Goal: Information Seeking & Learning: Check status

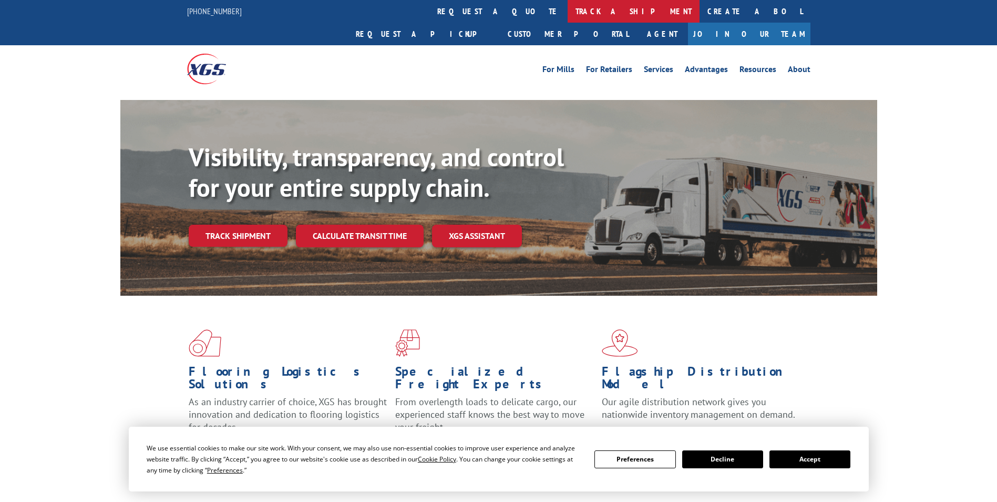
click at [568, 11] on link "track a shipment" at bounding box center [634, 11] width 132 height 23
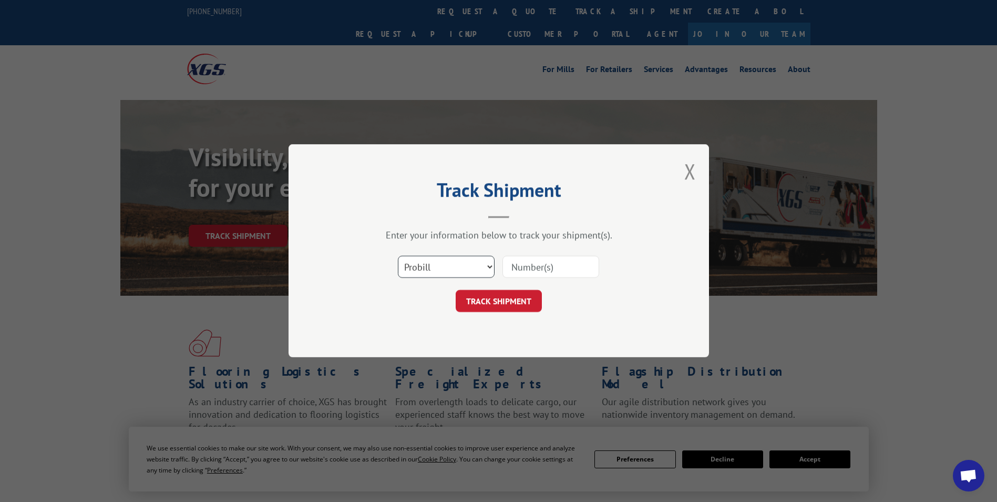
click at [492, 267] on select "Select category... Probill BOL PO" at bounding box center [446, 267] width 97 height 22
select select "bol"
click at [398, 256] on select "Select category... Probill BOL PO" at bounding box center [446, 267] width 97 height 22
click at [517, 265] on input at bounding box center [551, 267] width 97 height 22
type input "6100054345"
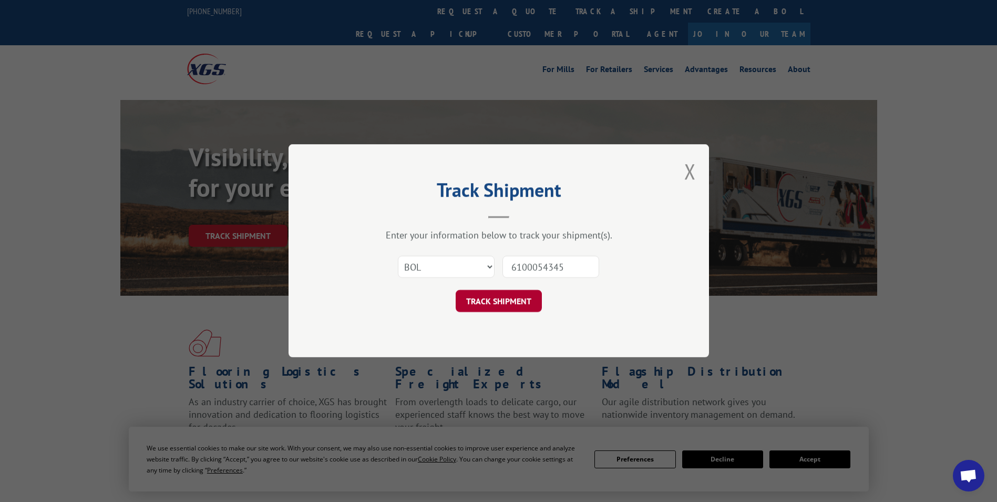
click at [494, 301] on button "TRACK SHIPMENT" at bounding box center [499, 301] width 86 height 22
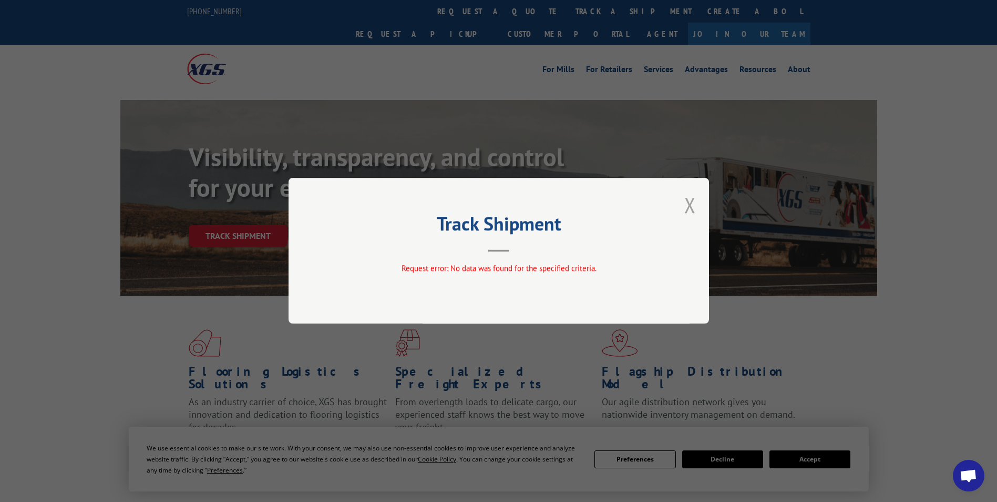
click at [691, 201] on button "Close modal" at bounding box center [691, 205] width 12 height 28
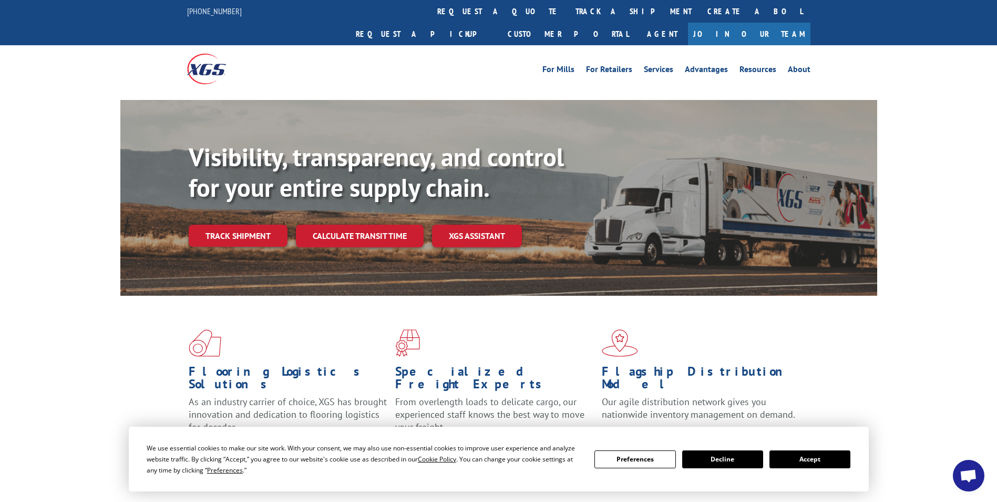
click at [816, 460] on button "Accept" at bounding box center [810, 459] width 81 height 18
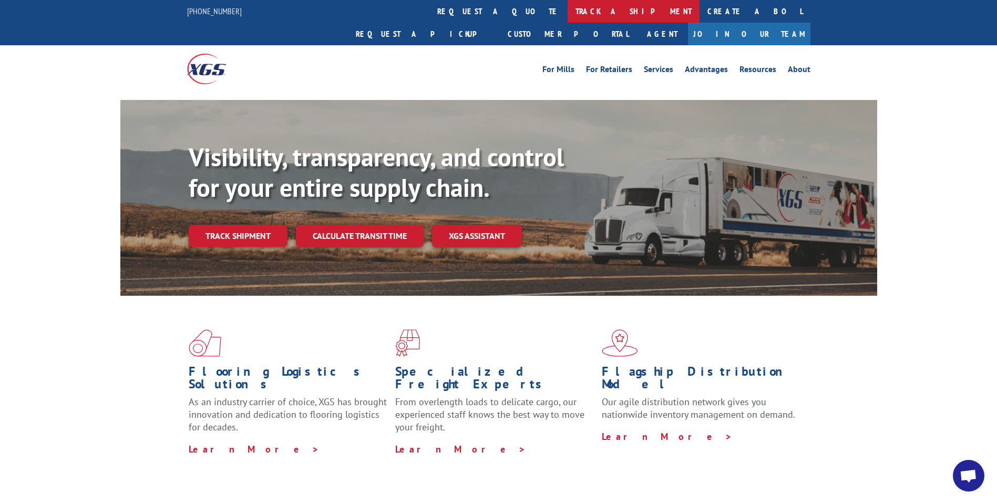
click at [568, 10] on link "track a shipment" at bounding box center [634, 11] width 132 height 23
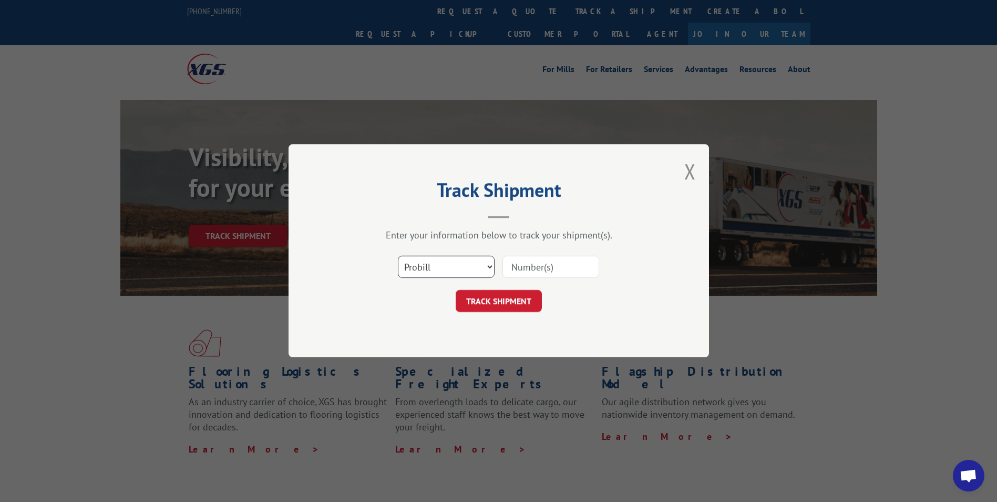
click at [493, 268] on select "Select category... Probill BOL PO" at bounding box center [446, 267] width 97 height 22
select select "bol"
click at [398, 256] on select "Select category... Probill BOL PO" at bounding box center [446, 267] width 97 height 22
click at [522, 268] on input at bounding box center [551, 267] width 97 height 22
type input "6100054345"
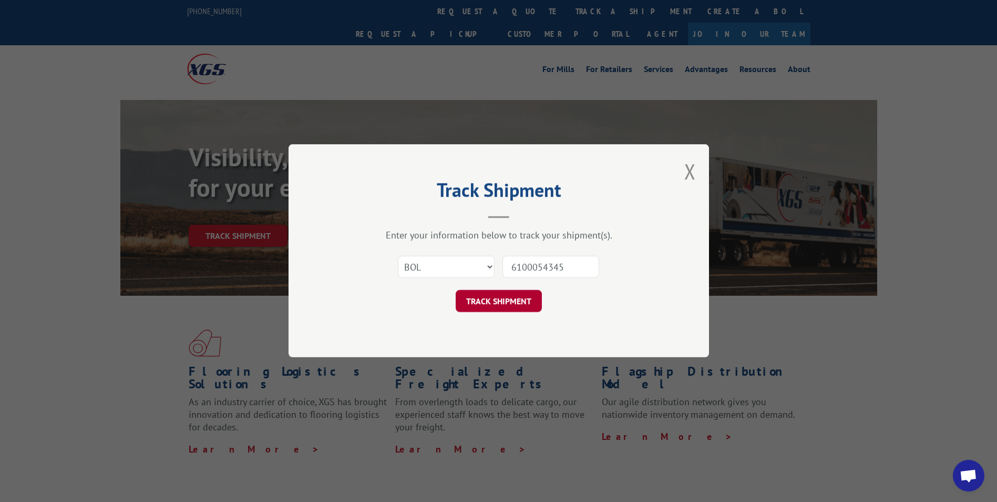
click at [497, 298] on button "TRACK SHIPMENT" at bounding box center [499, 301] width 86 height 22
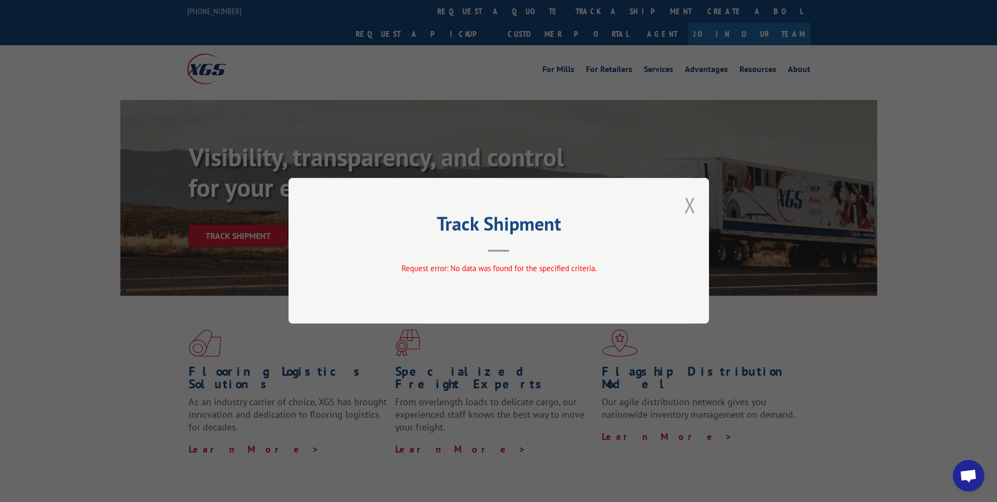
click at [686, 202] on button "Close modal" at bounding box center [691, 205] width 12 height 28
